Goal: Transaction & Acquisition: Purchase product/service

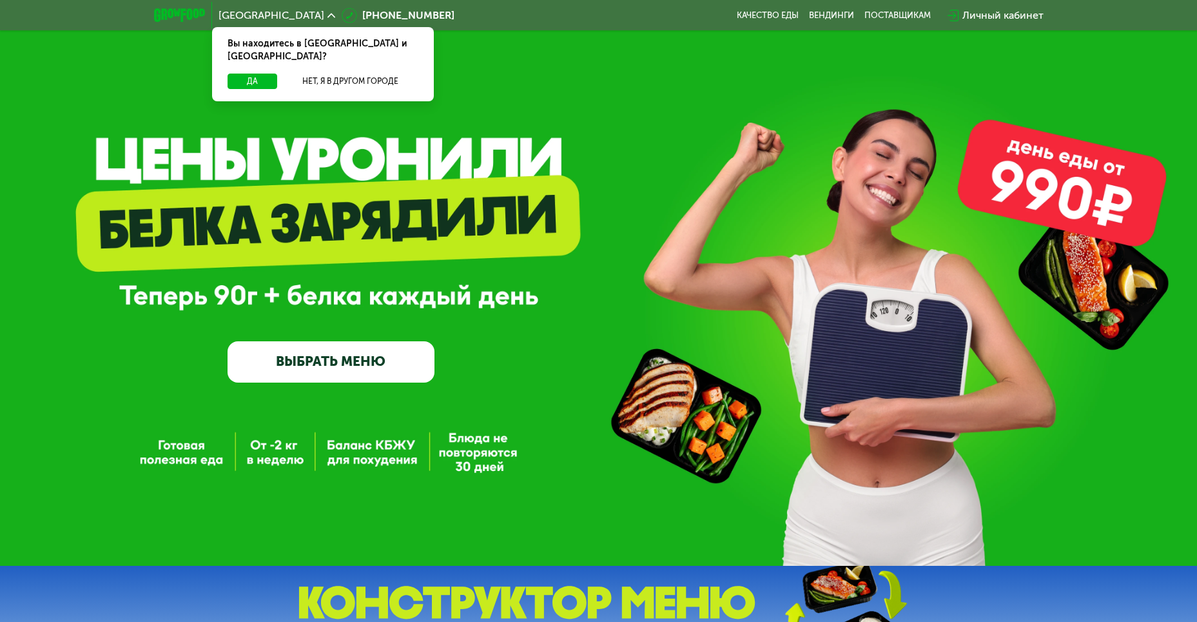
click at [318, 351] on link "ВЫБРАТЬ МЕНЮ" at bounding box center [331, 361] width 207 height 41
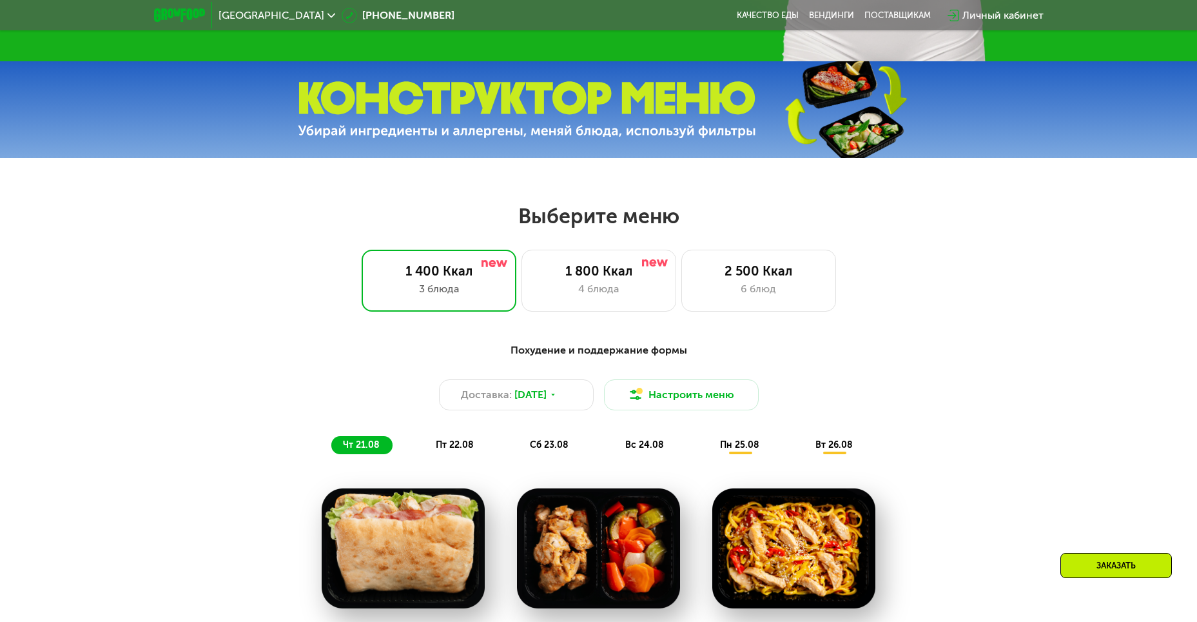
scroll to position [681, 0]
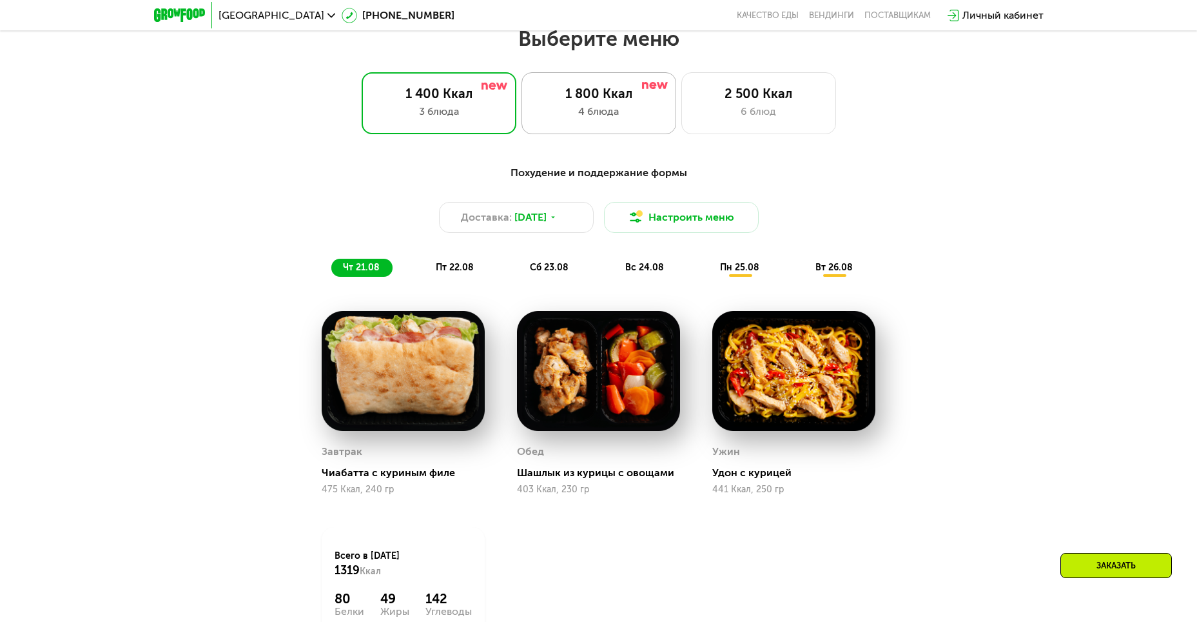
click at [628, 112] on div "4 блюда" at bounding box center [599, 111] width 128 height 15
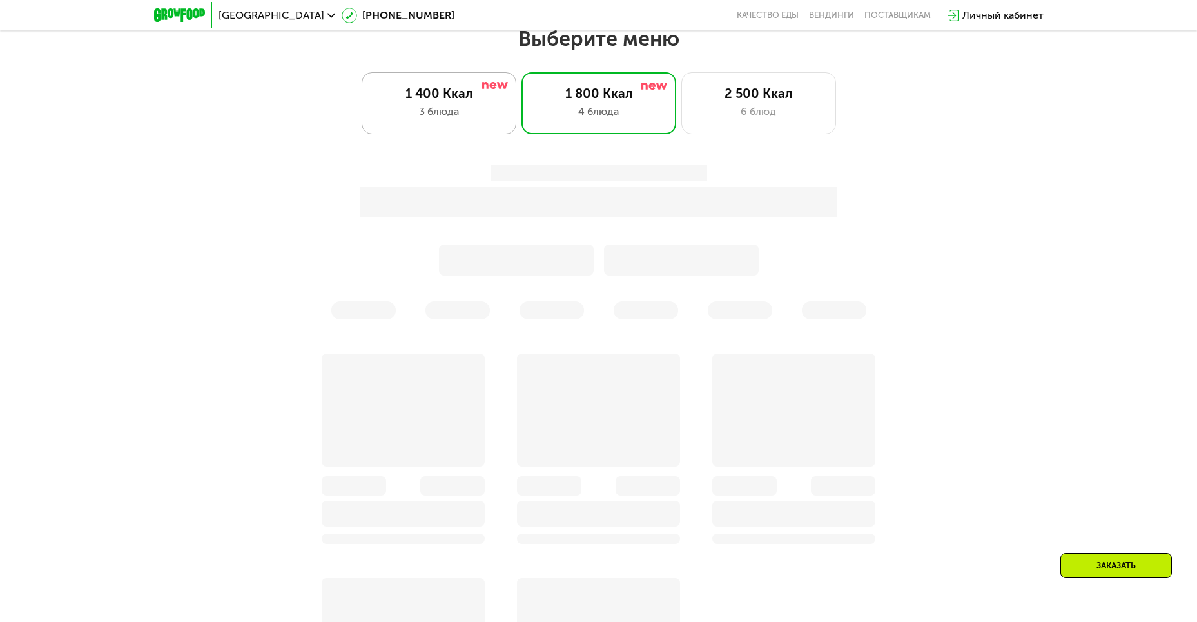
click at [469, 119] on div "3 блюда" at bounding box center [439, 111] width 128 height 15
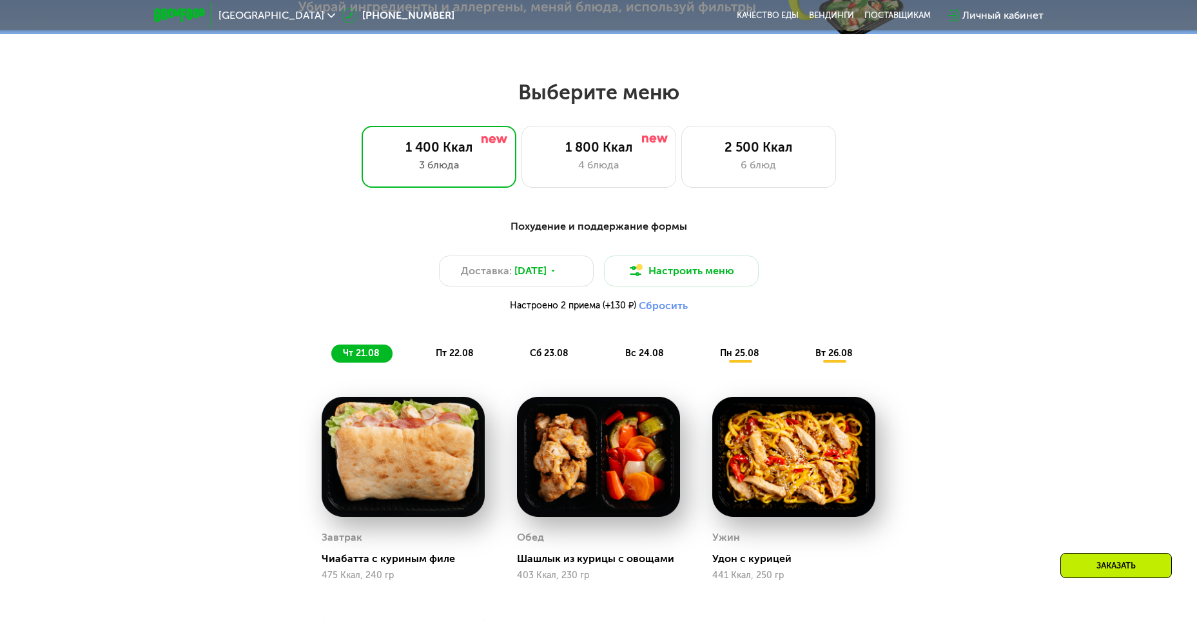
scroll to position [488, 0]
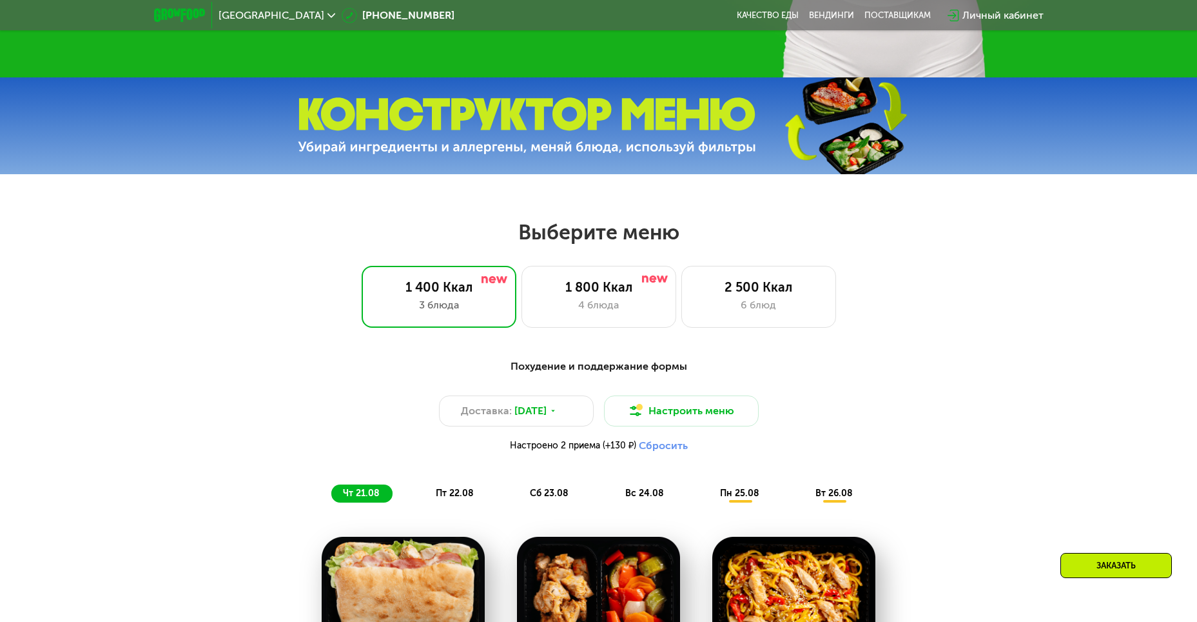
click at [638, 496] on span "вс 24.08" at bounding box center [644, 492] width 39 height 11
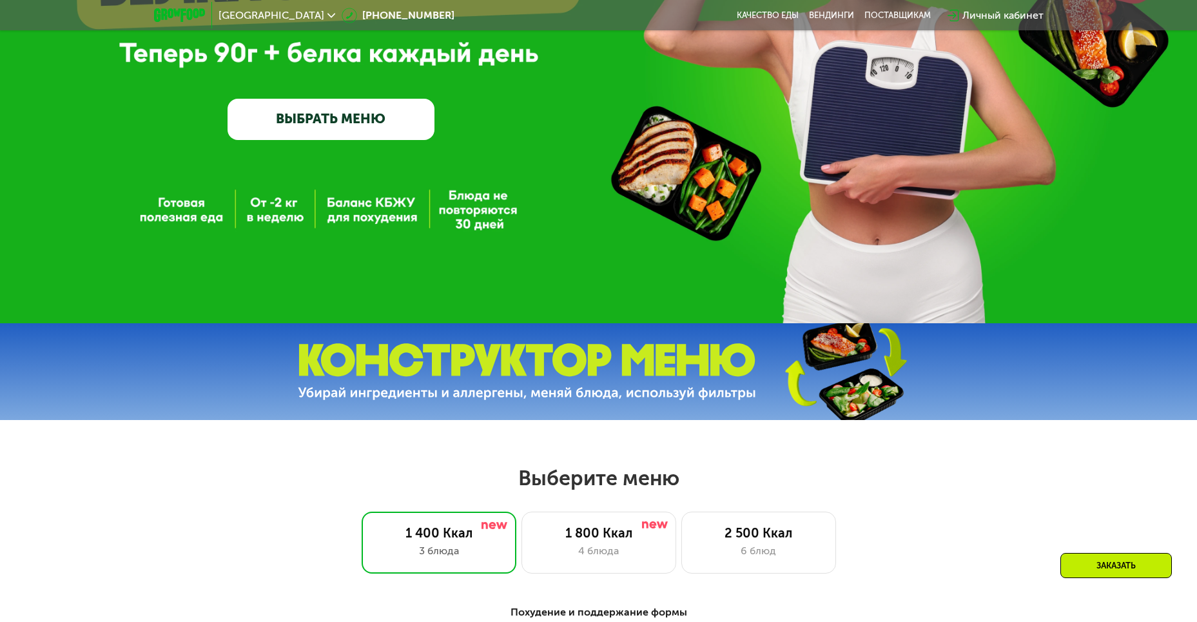
scroll to position [258, 0]
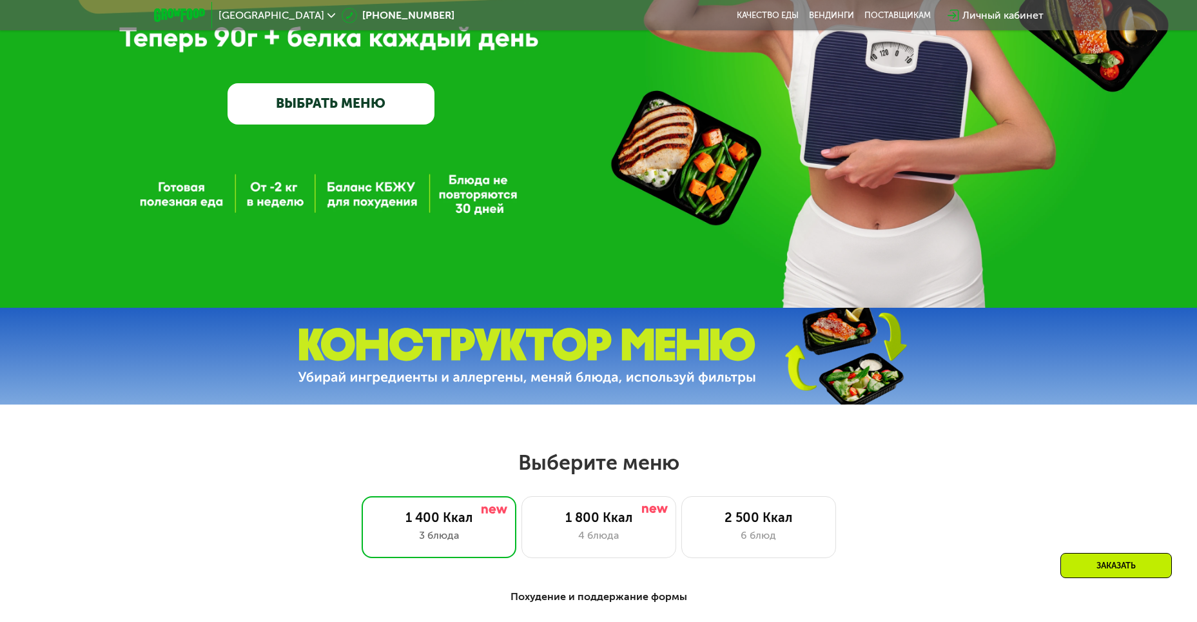
drag, startPoint x: 432, startPoint y: 424, endPoint x: 427, endPoint y: 438, distance: 14.9
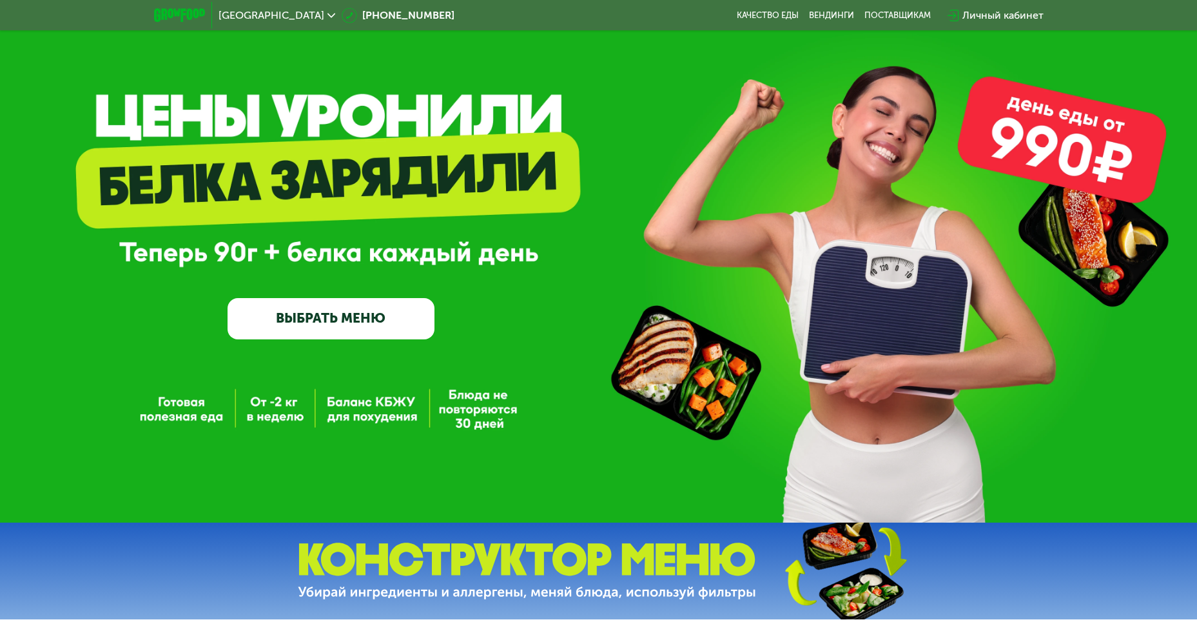
scroll to position [0, 0]
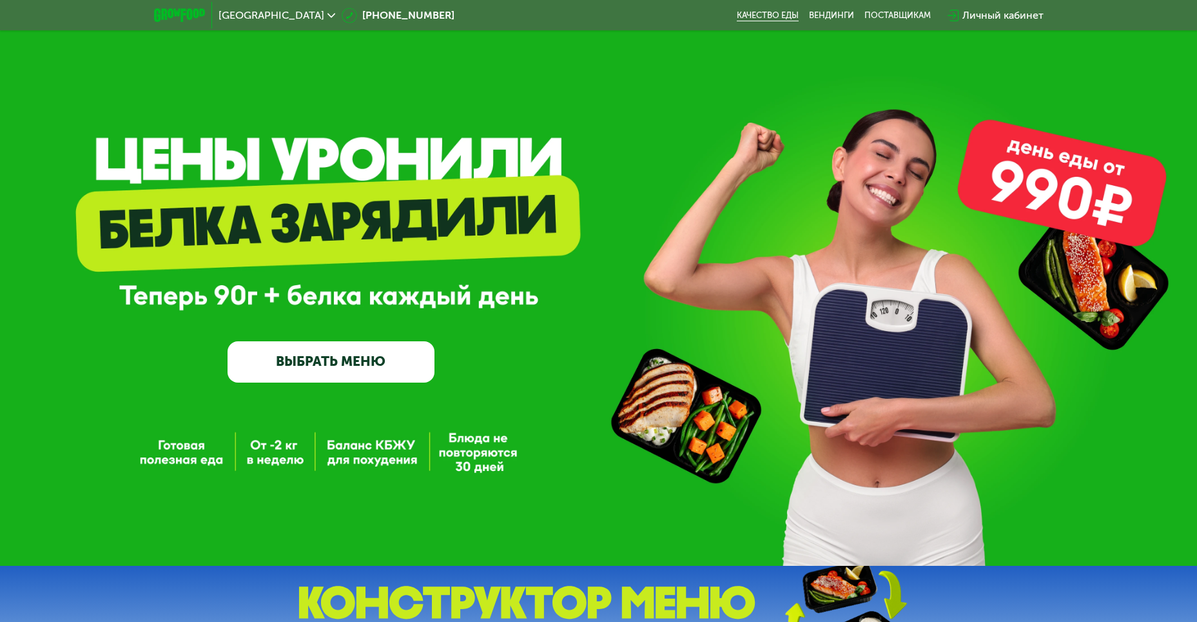
click at [754, 16] on link "Качество еды" at bounding box center [768, 15] width 62 height 10
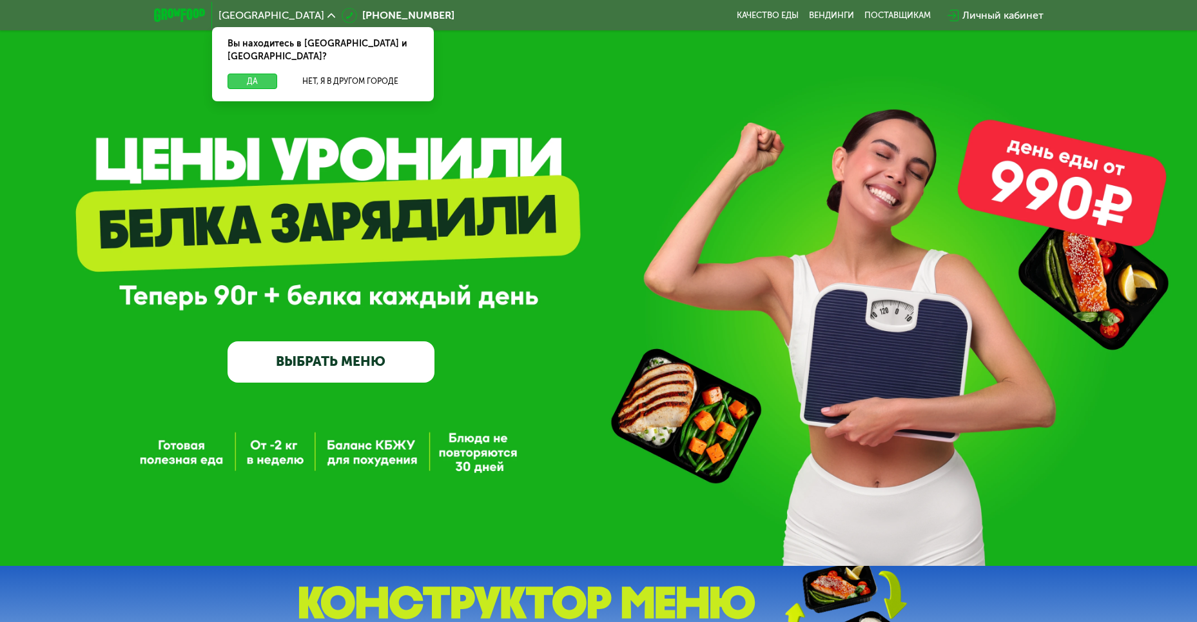
click at [266, 73] on button "Да" at bounding box center [253, 80] width 50 height 15
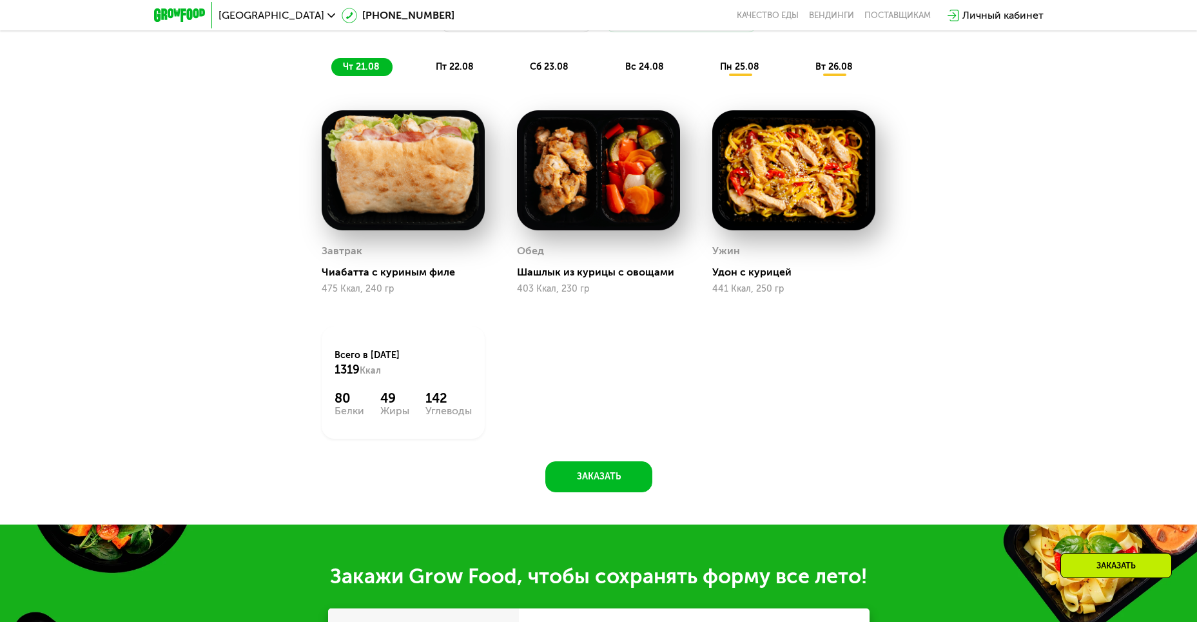
scroll to position [967, 0]
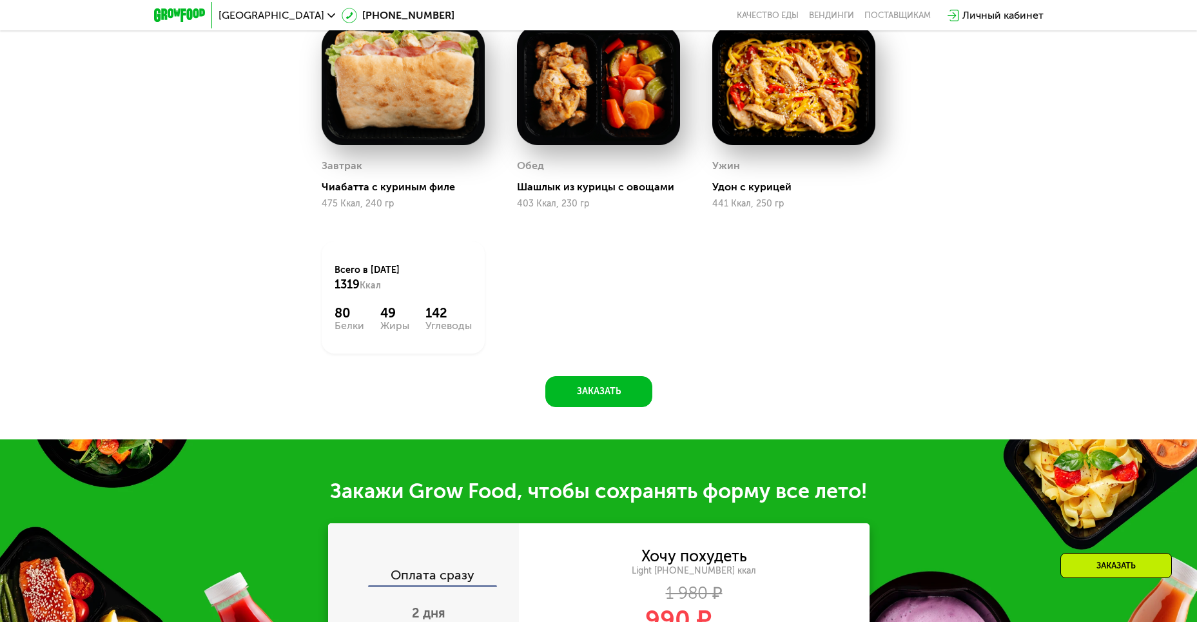
click at [1108, 571] on div "Заказать" at bounding box center [1117, 565] width 112 height 25
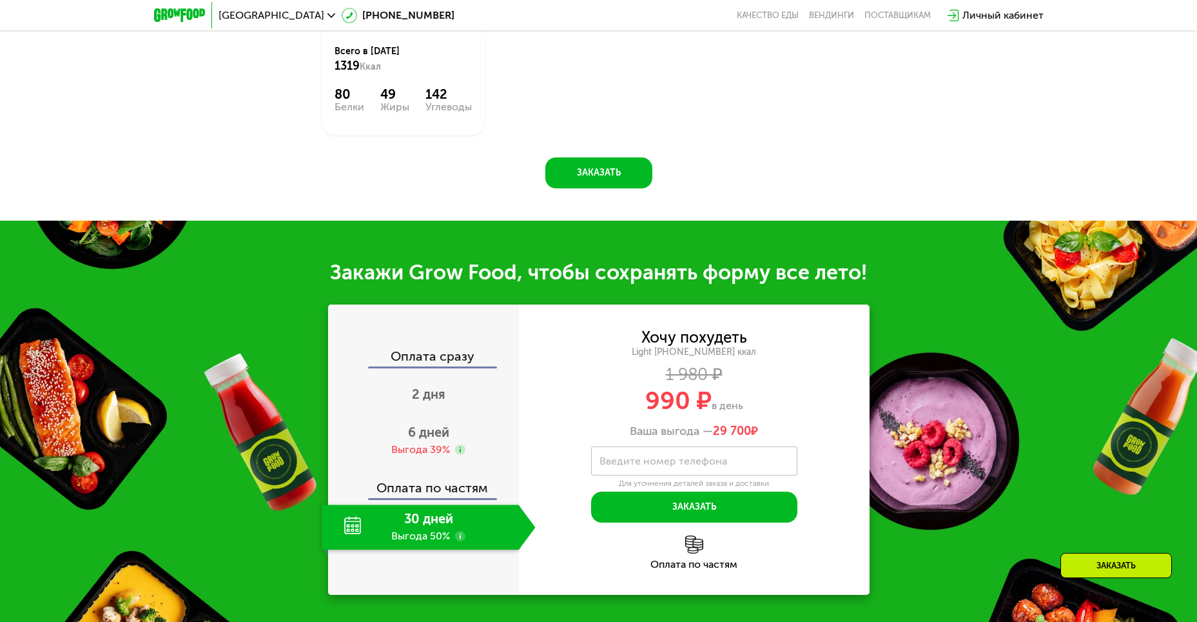
scroll to position [1411, 0]
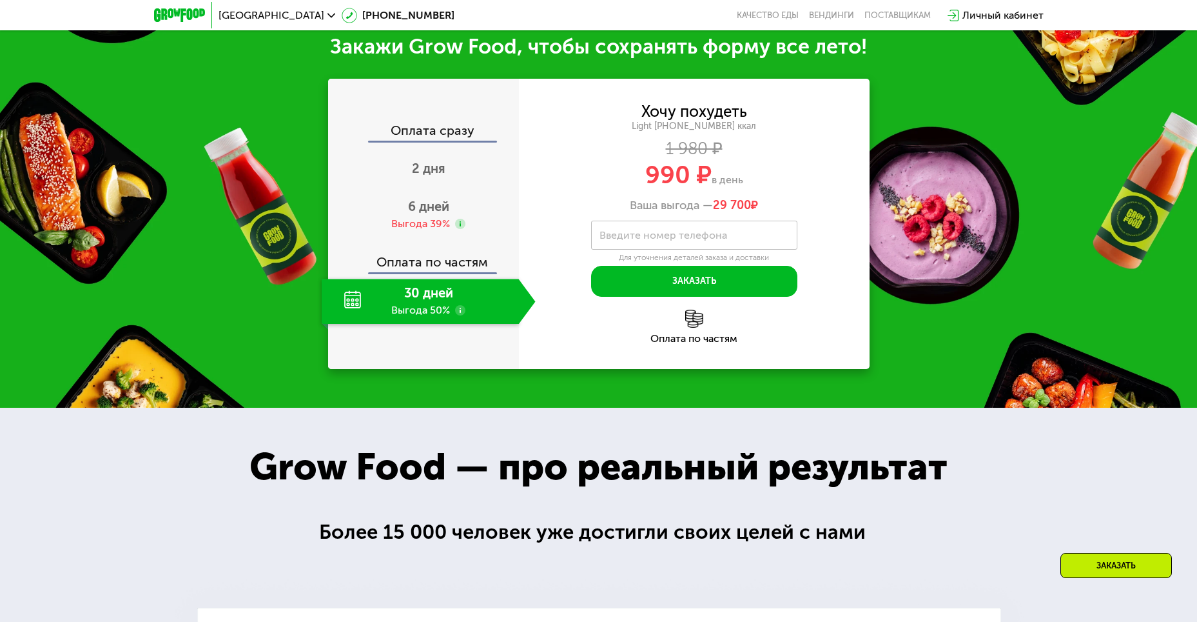
click at [640, 237] on label "Введите номер телефона" at bounding box center [664, 234] width 128 height 7
click at [640, 237] on input "Введите номер телефона" at bounding box center [694, 234] width 206 height 29
click at [428, 174] on span "2 дня" at bounding box center [429, 168] width 34 height 15
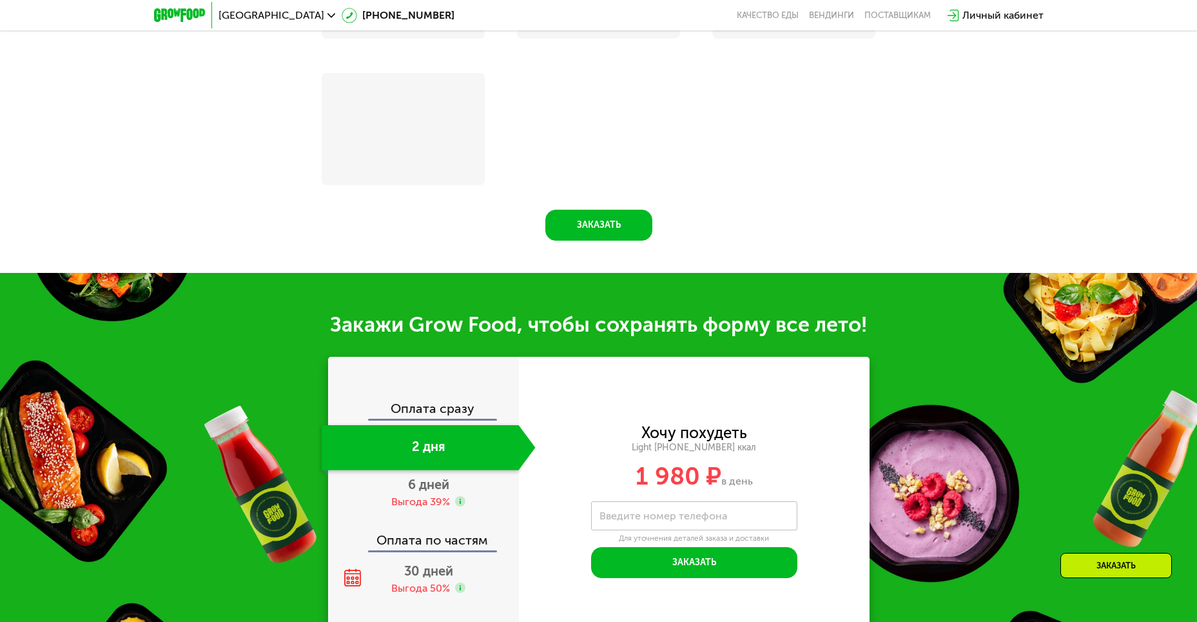
scroll to position [1689, 0]
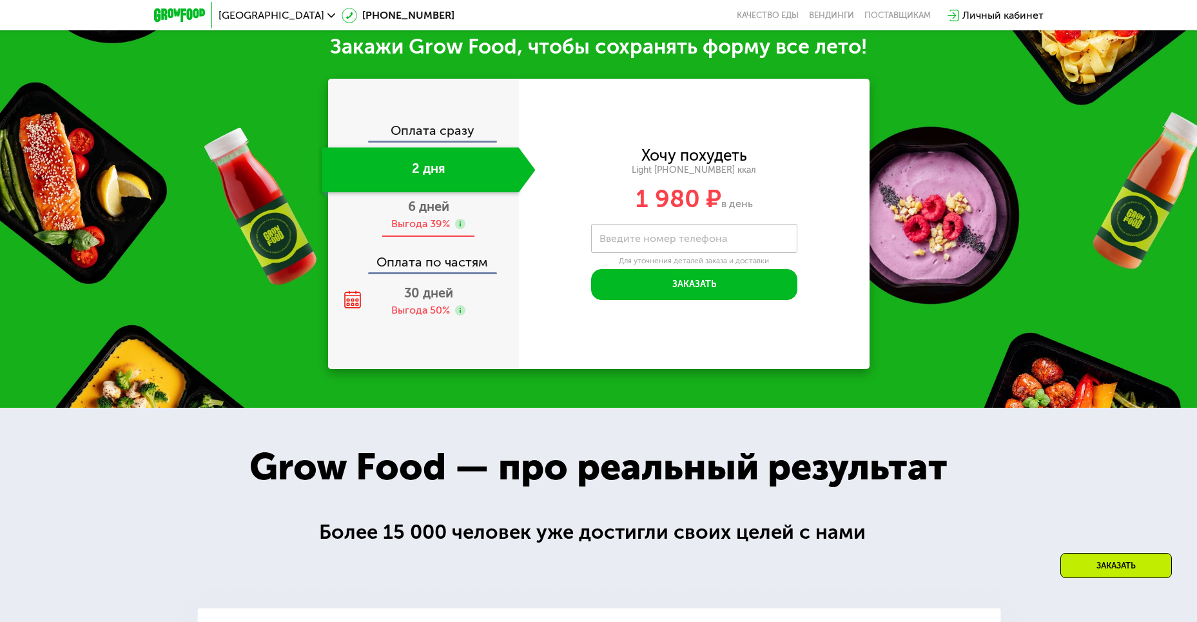
click at [445, 206] on span "6 дней" at bounding box center [428, 206] width 41 height 15
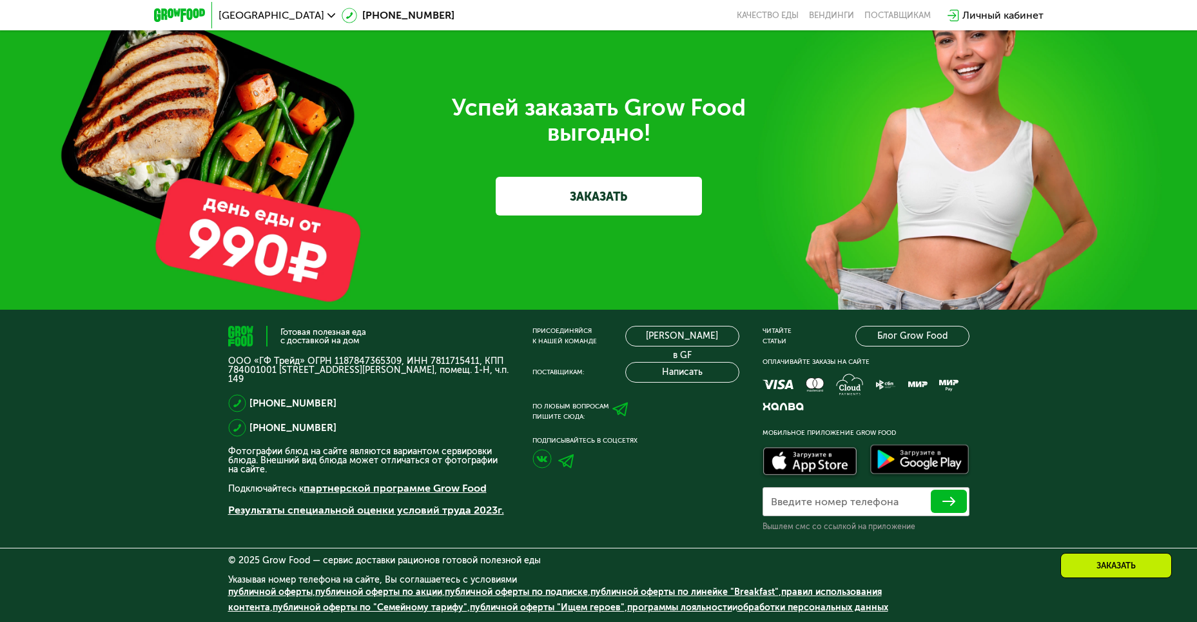
scroll to position [4025, 0]
click at [583, 201] on link "ЗАКАЗАТЬ" at bounding box center [599, 196] width 206 height 39
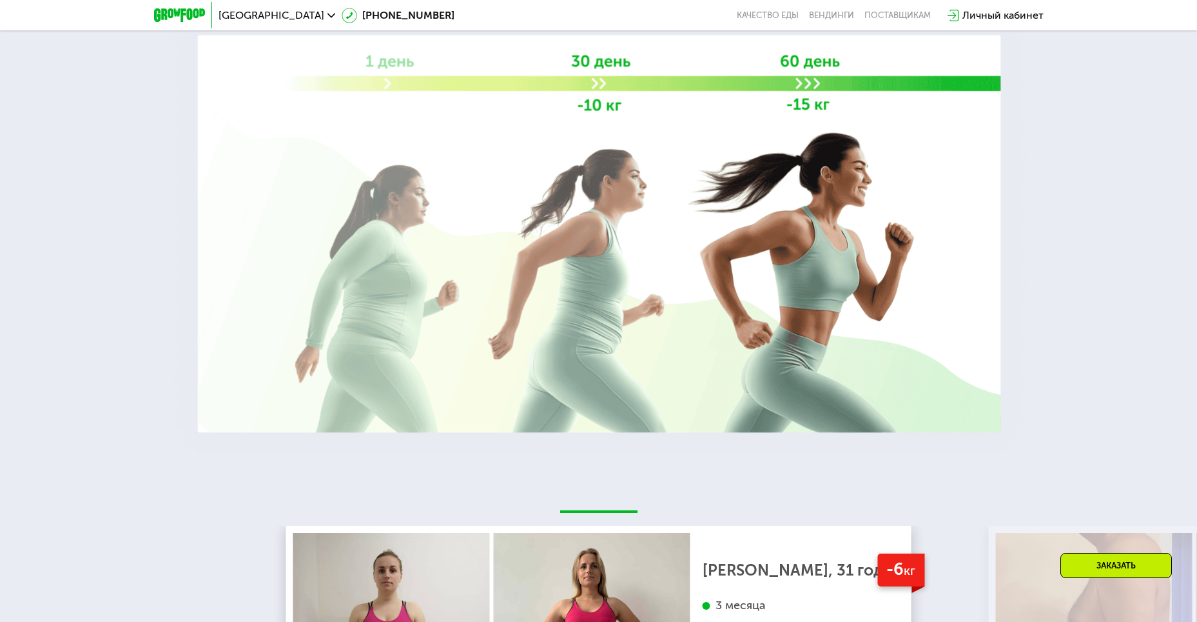
scroll to position [1413, 0]
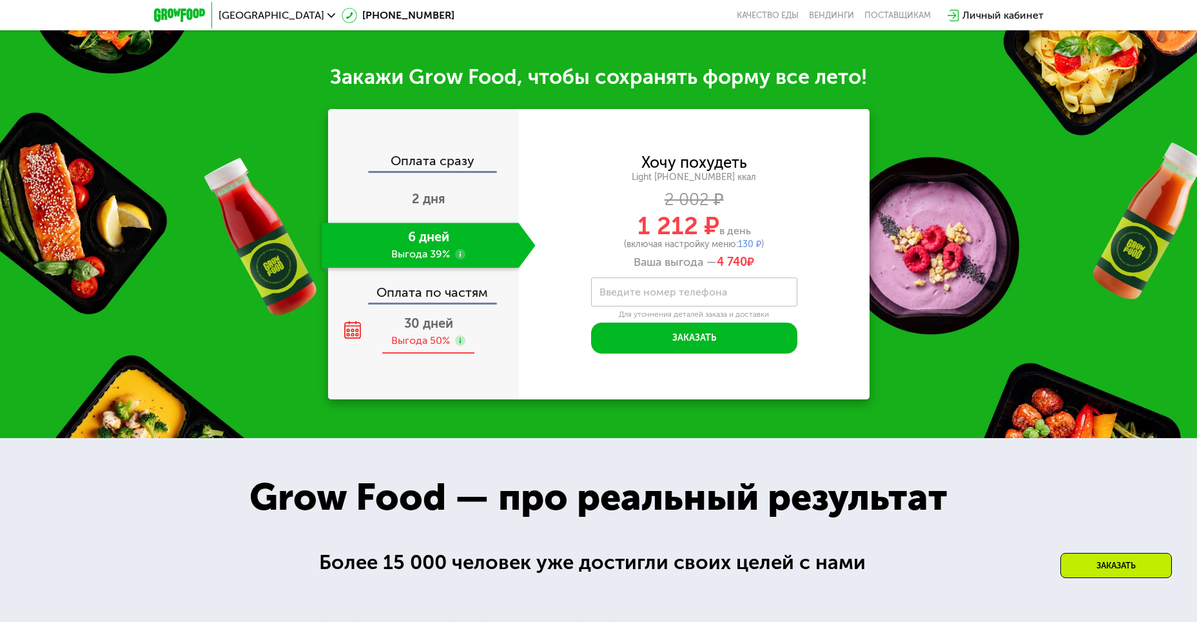
click at [348, 330] on use at bounding box center [352, 329] width 17 height 17
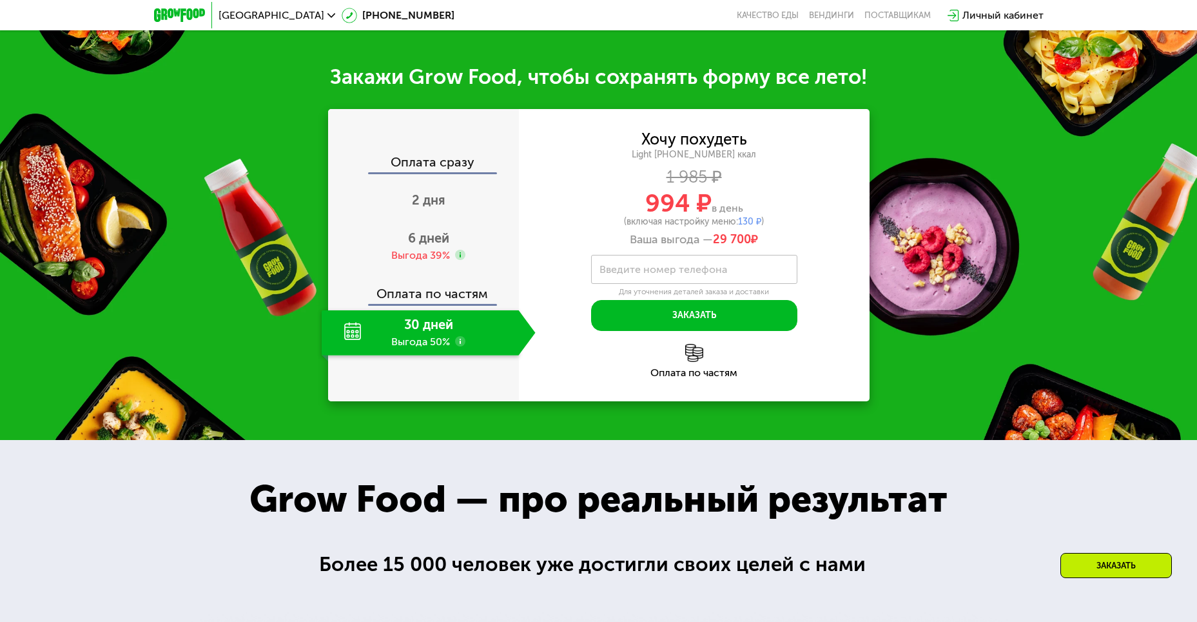
click at [1083, 567] on div "Заказать" at bounding box center [1117, 565] width 112 height 25
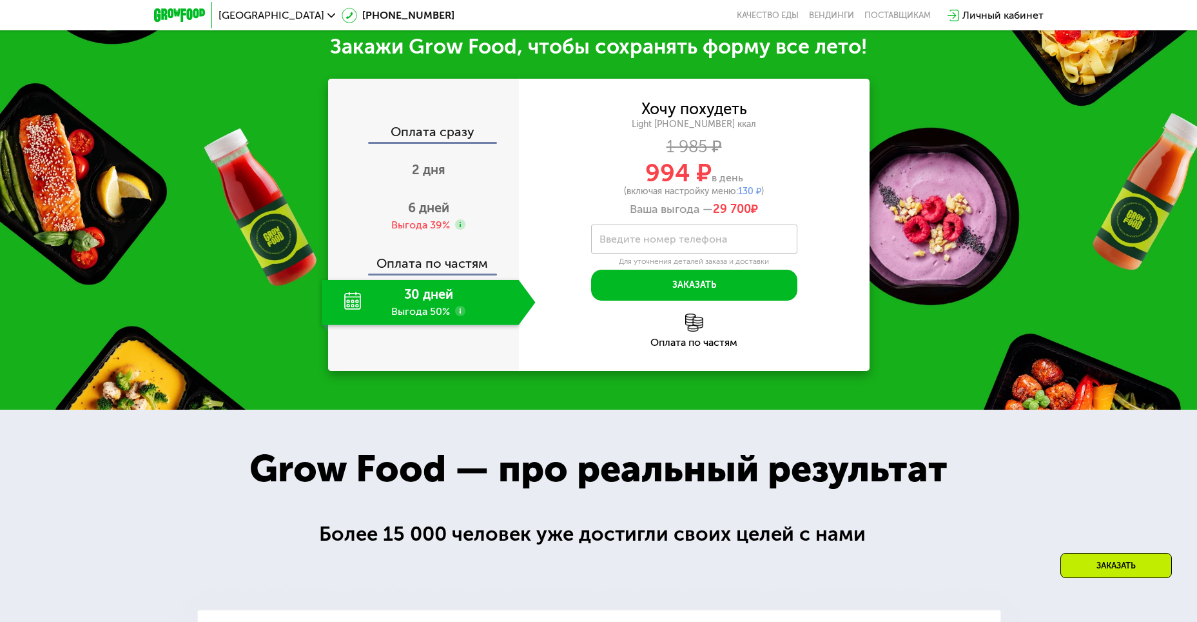
scroll to position [1766, 0]
